Goal: Task Accomplishment & Management: Complete application form

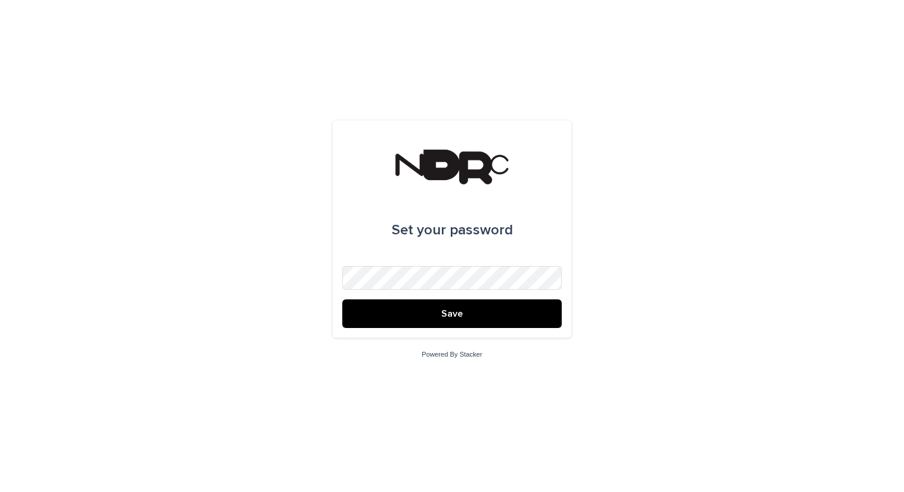
click at [390, 308] on button "Save" at bounding box center [451, 313] width 219 height 29
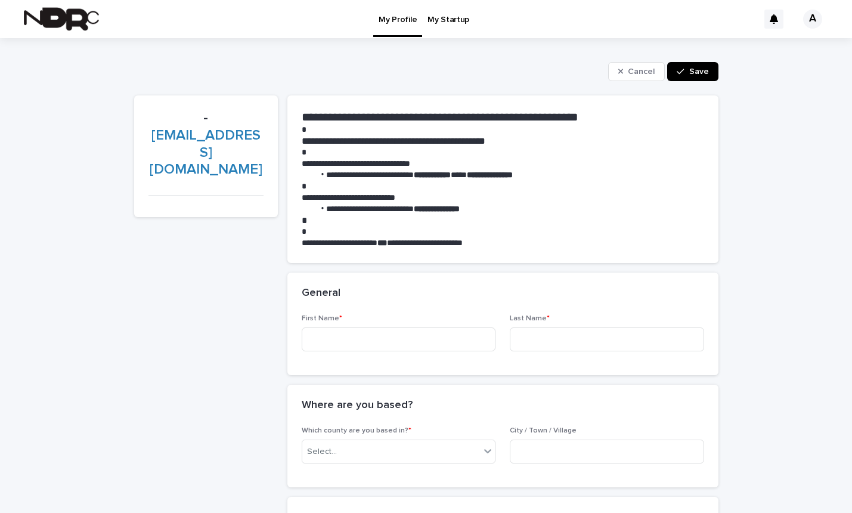
scroll to position [7, 0]
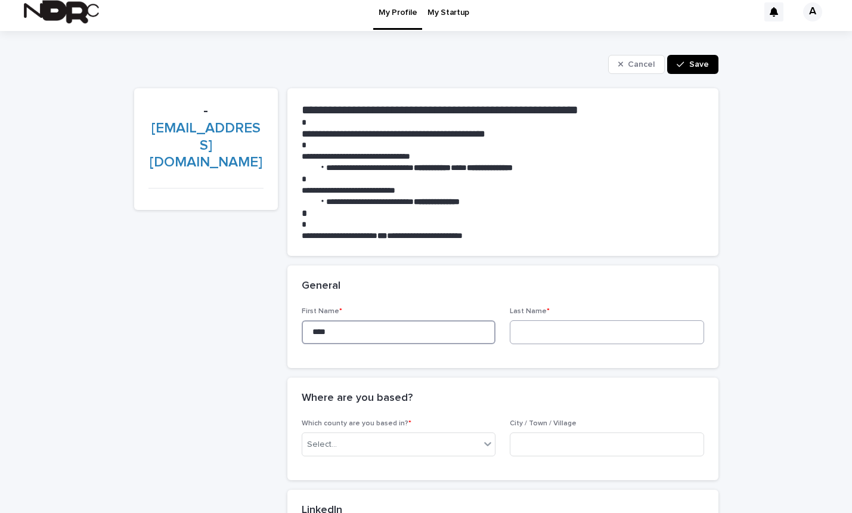
type input "****"
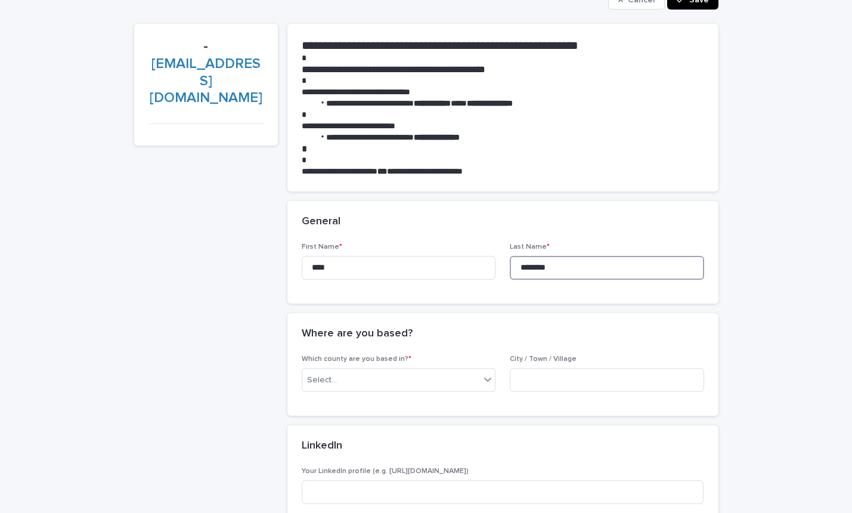
scroll to position [91, 0]
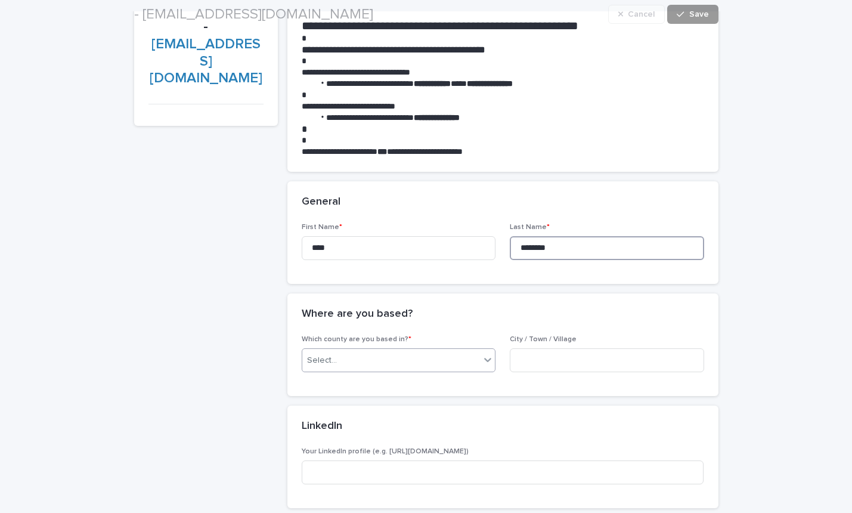
type input "********"
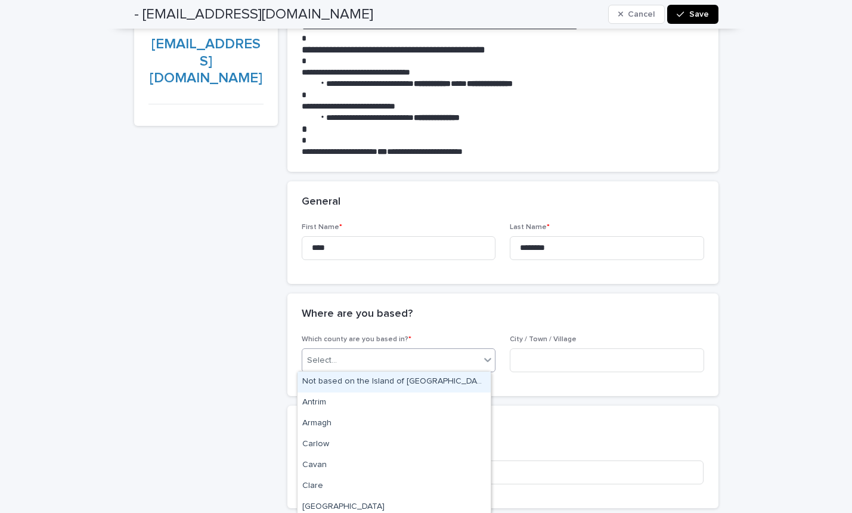
click at [396, 366] on div "Select..." at bounding box center [391, 361] width 178 height 20
type input "***"
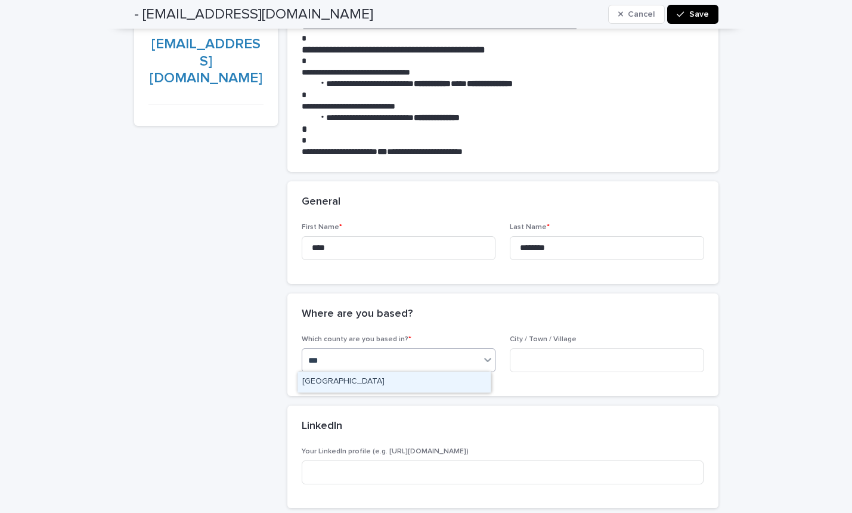
click at [414, 385] on div "[GEOGRAPHIC_DATA]" at bounding box center [394, 381] width 193 height 21
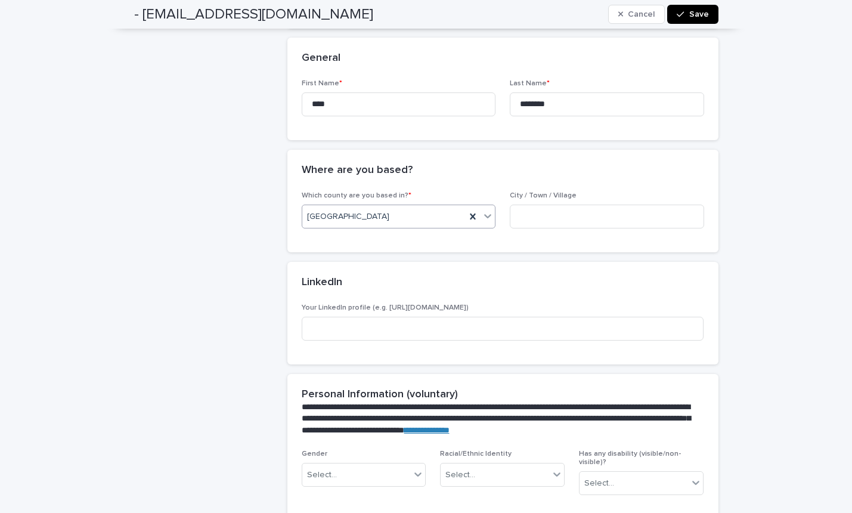
scroll to position [301, 0]
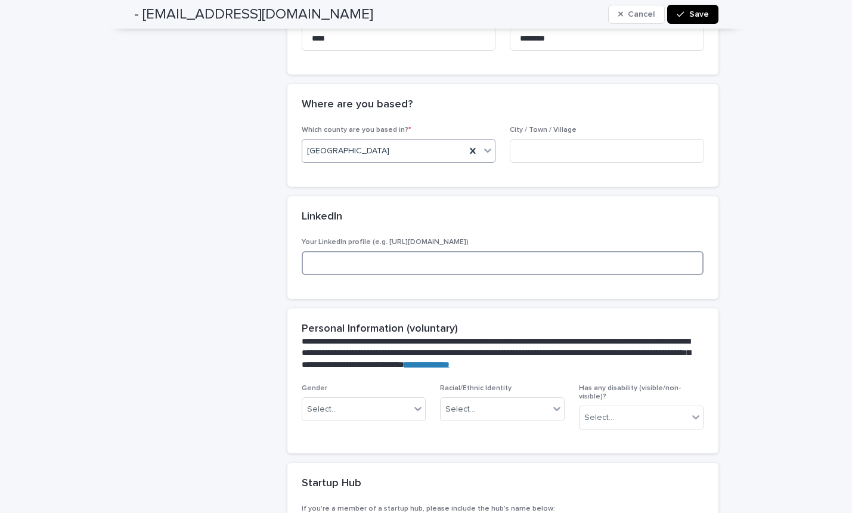
click at [409, 261] on input at bounding box center [503, 263] width 402 height 24
paste input "**********"
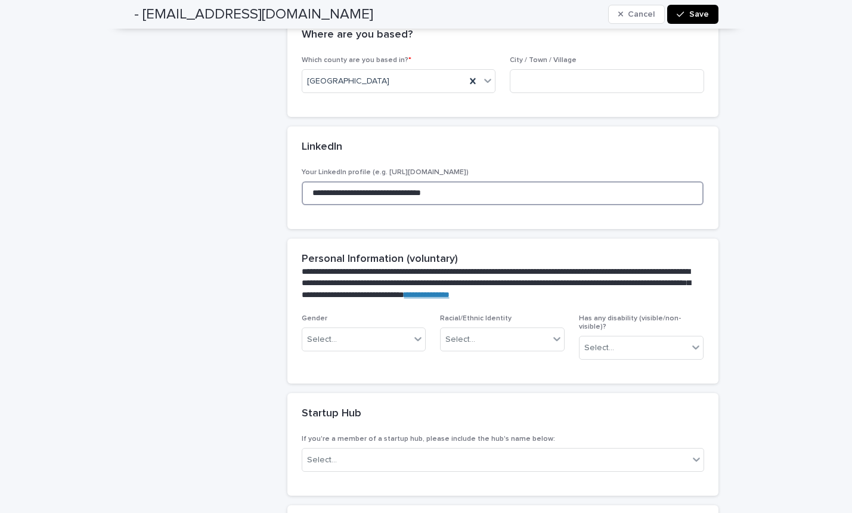
scroll to position [376, 0]
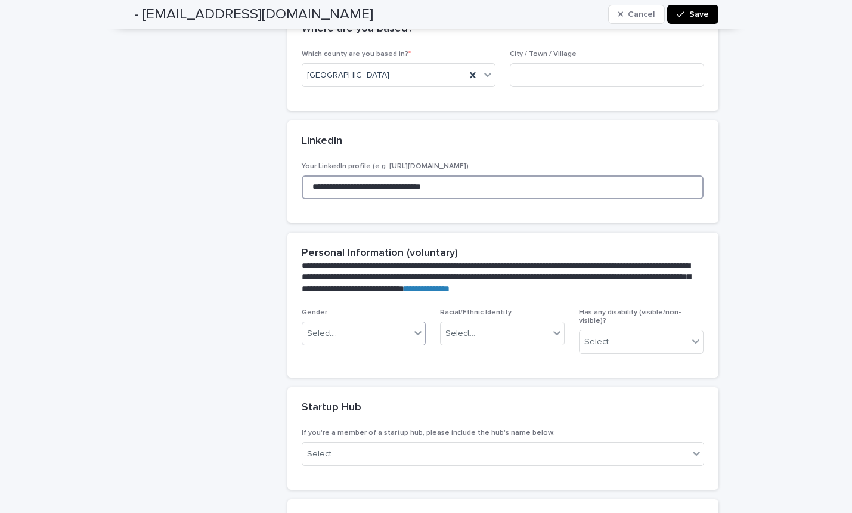
type input "**********"
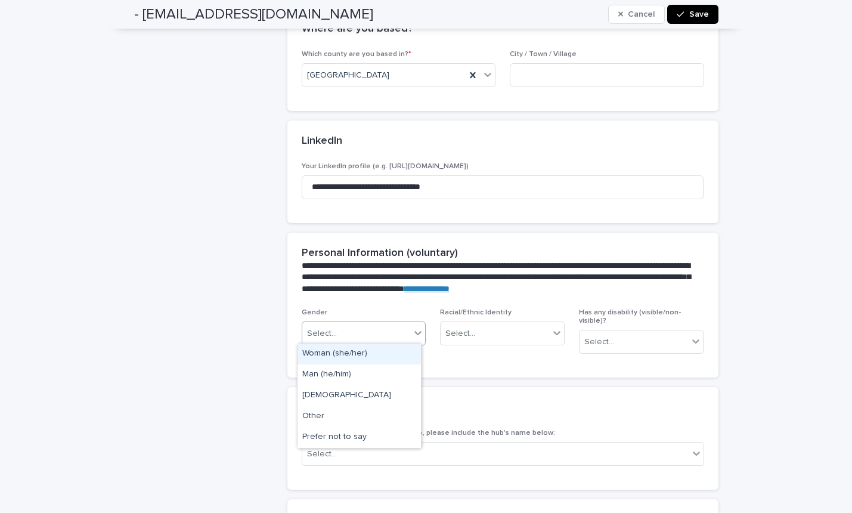
click at [364, 328] on div "Select..." at bounding box center [356, 334] width 109 height 20
click at [249, 380] on div "- [EMAIL_ADDRESS][DOMAIN_NAME]" at bounding box center [206, 262] width 144 height 1086
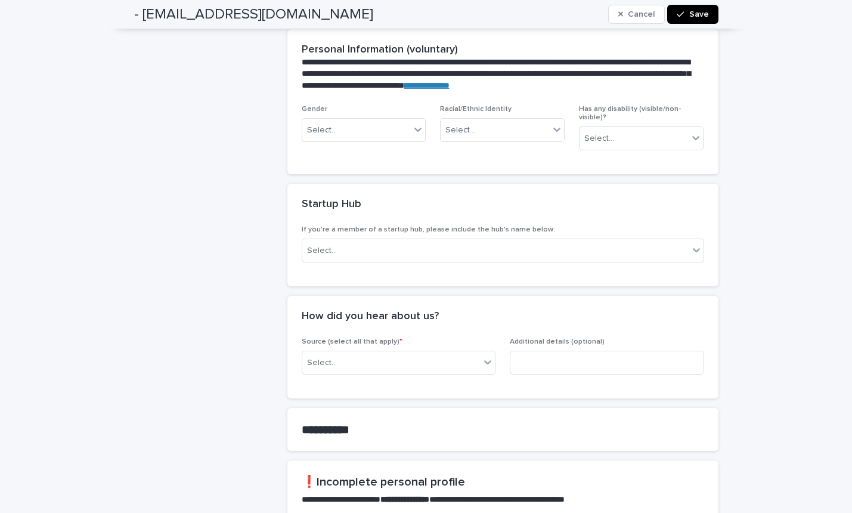
scroll to position [585, 0]
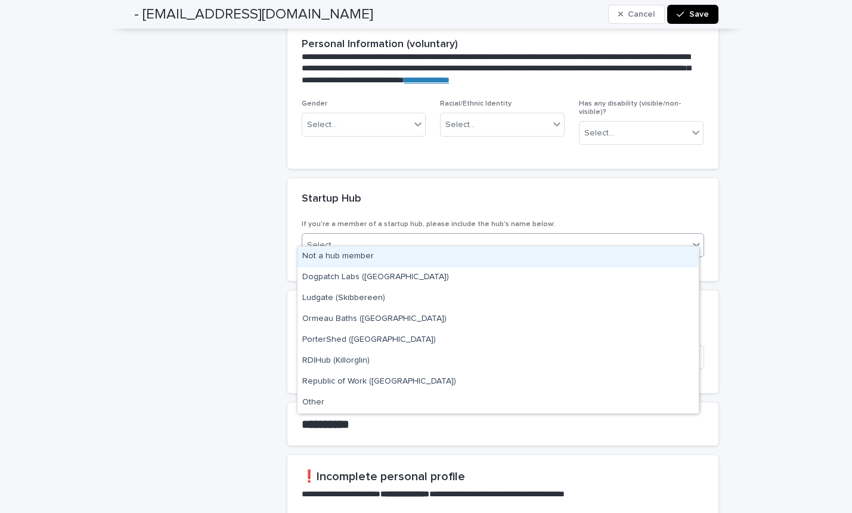
click at [349, 237] on div "Select..." at bounding box center [495, 246] width 386 height 20
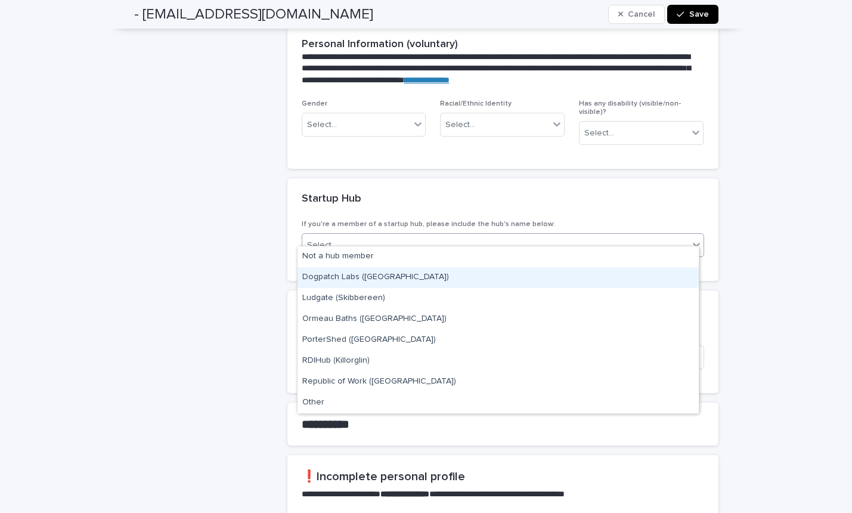
click at [355, 276] on div "Dogpatch Labs ([GEOGRAPHIC_DATA])" at bounding box center [498, 277] width 401 height 21
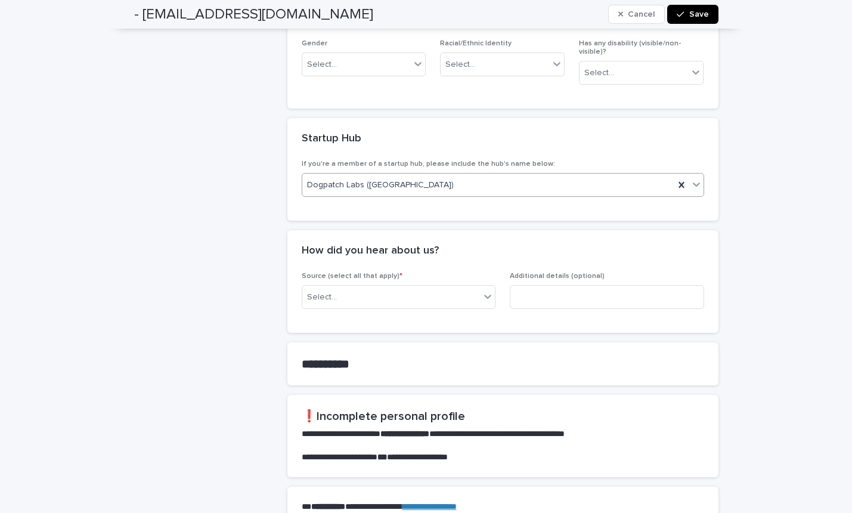
scroll to position [670, 0]
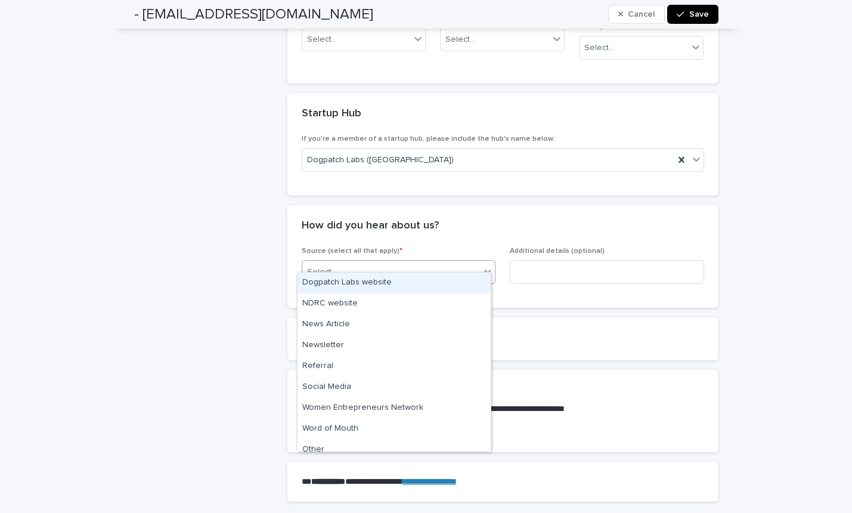
click at [392, 262] on div "Select..." at bounding box center [391, 272] width 178 height 20
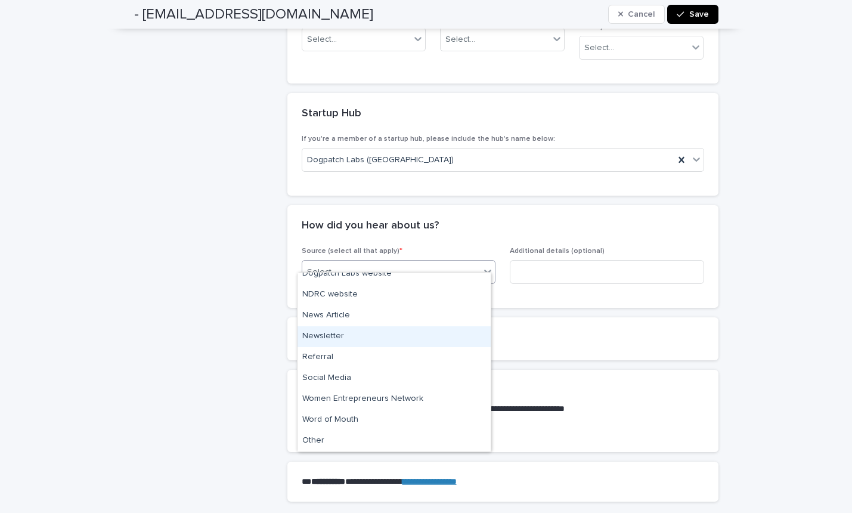
scroll to position [9, 0]
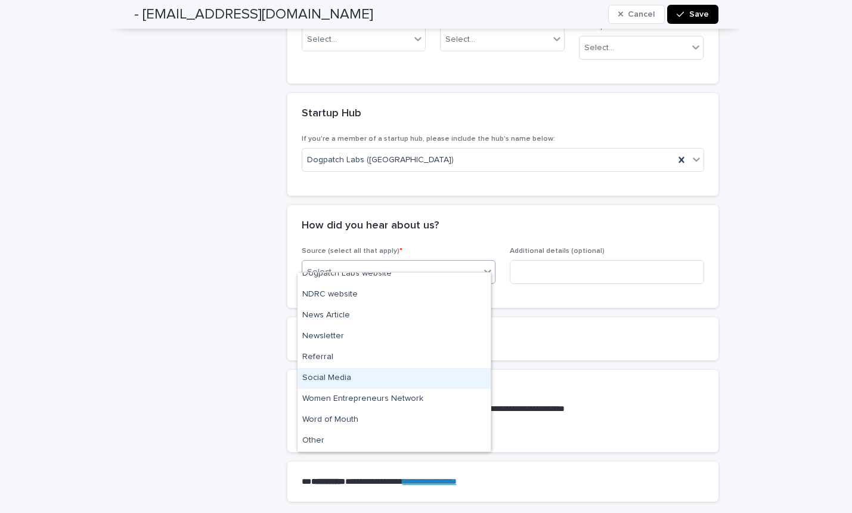
click at [382, 374] on div "Social Media" at bounding box center [394, 378] width 193 height 21
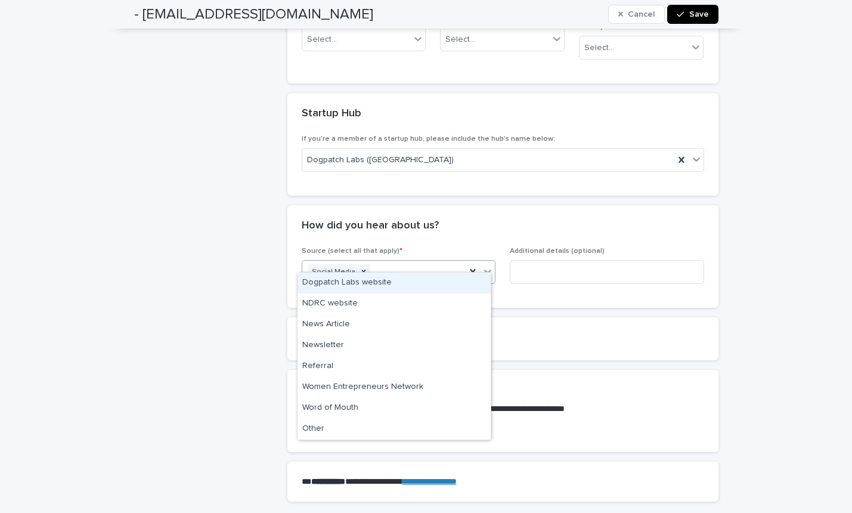
click at [385, 263] on div "Social Media" at bounding box center [384, 272] width 164 height 21
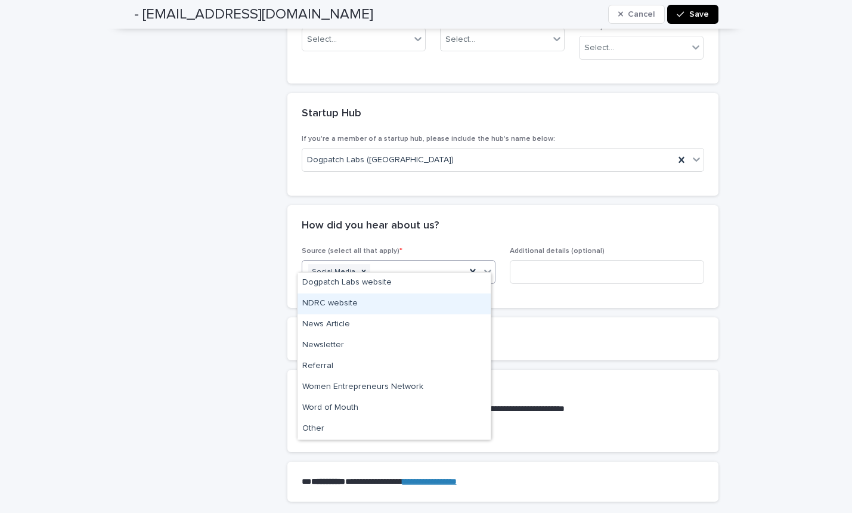
click at [356, 306] on div "NDRC website" at bounding box center [394, 303] width 193 height 21
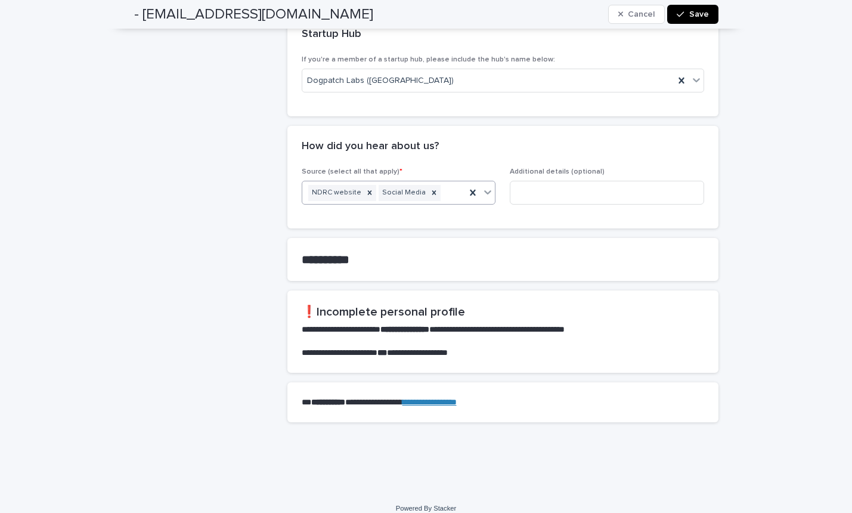
scroll to position [749, 0]
click at [347, 254] on strong "**********" at bounding box center [326, 260] width 48 height 12
click at [692, 15] on span "Save" at bounding box center [699, 14] width 20 height 8
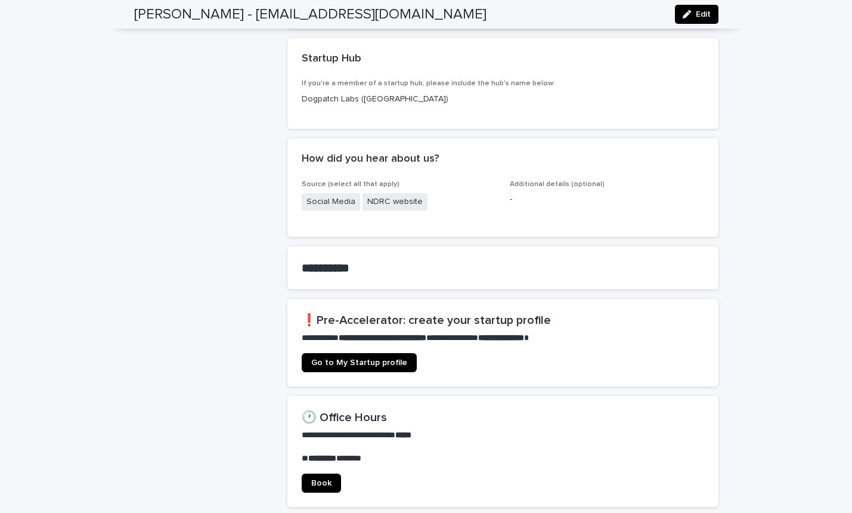
scroll to position [506, 0]
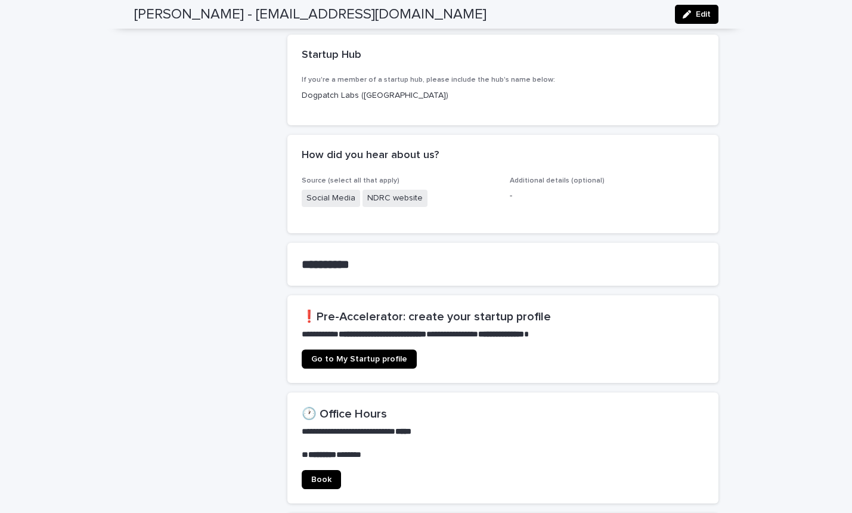
click at [368, 355] on span "Go to My Startup profile" at bounding box center [359, 359] width 96 height 8
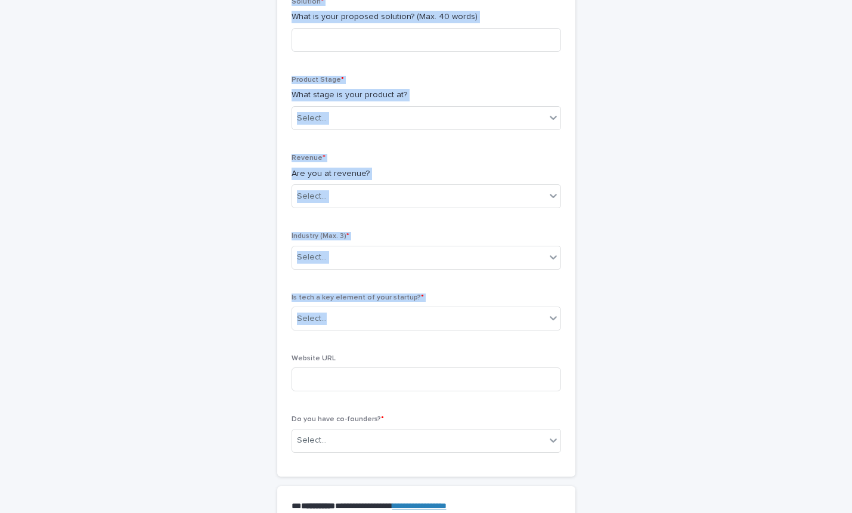
scroll to position [640, 0]
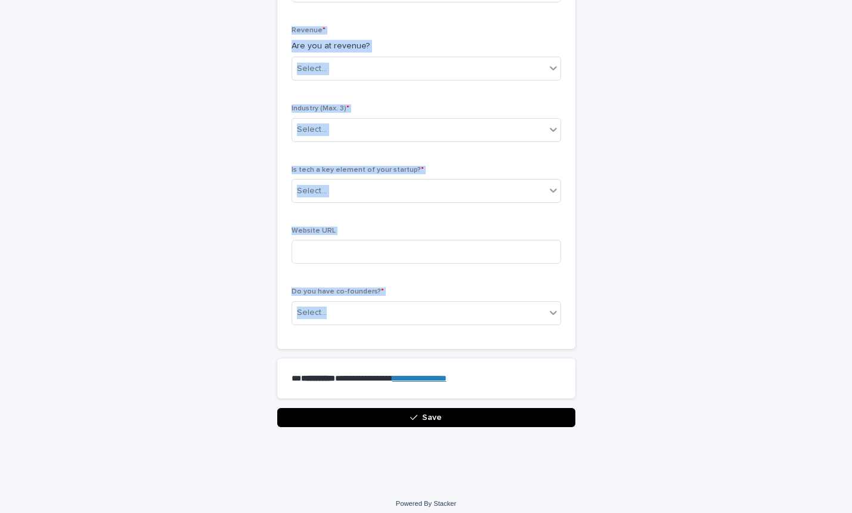
drag, startPoint x: 297, startPoint y: 220, endPoint x: 402, endPoint y: 326, distance: 149.3
copy div "Loading... Saving… Startup Details Startup Blurb * Please explain what your sta…"
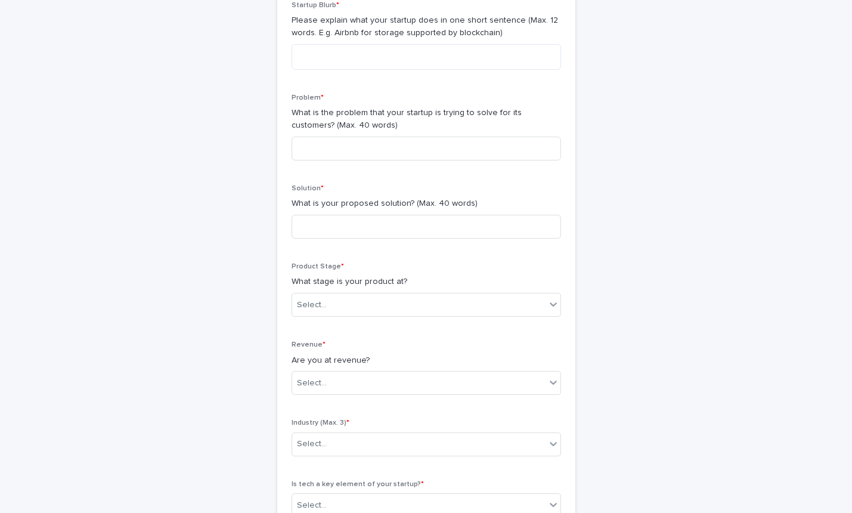
scroll to position [0, 0]
